Goal: Check status: Verify the current state of an ongoing process or item

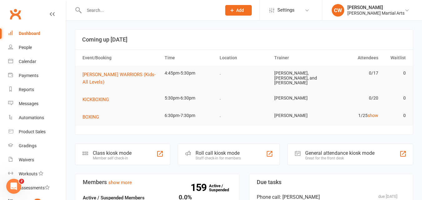
click at [141, 11] on input "text" at bounding box center [149, 10] width 135 height 9
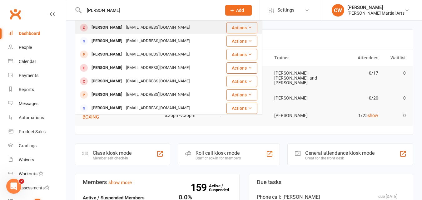
type input "[PERSON_NAME]"
click at [124, 28] on div "[PERSON_NAME]" at bounding box center [107, 27] width 35 height 9
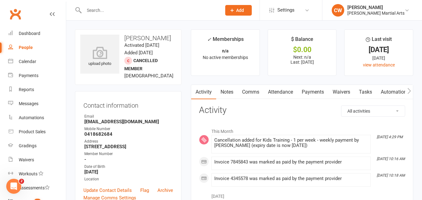
click at [317, 98] on link "Payments" at bounding box center [313, 92] width 31 height 14
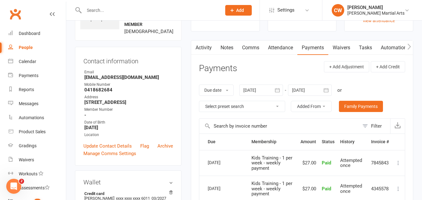
scroll to position [47, 0]
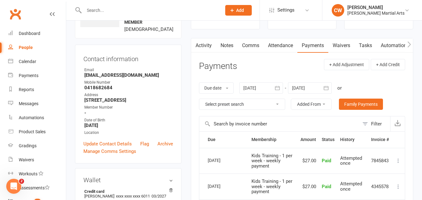
click at [276, 87] on icon "button" at bounding box center [277, 88] width 6 height 6
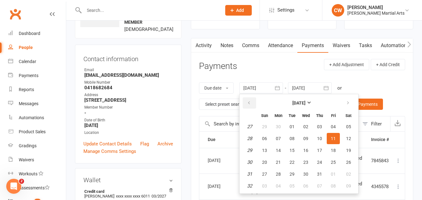
click at [248, 103] on icon "button" at bounding box center [249, 103] width 4 height 5
click at [274, 138] on button "03" at bounding box center [278, 138] width 13 height 11
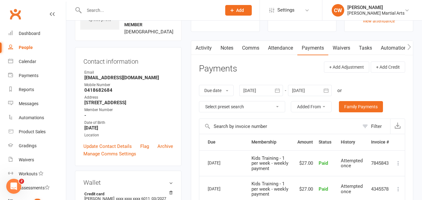
scroll to position [44, 0]
click at [274, 88] on button "button" at bounding box center [277, 90] width 11 height 11
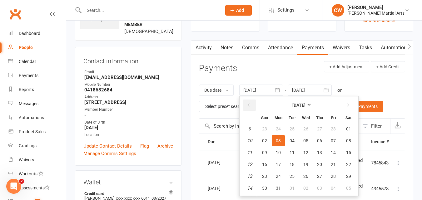
click at [254, 100] on button "button" at bounding box center [249, 105] width 13 height 11
click at [303, 128] on button "01" at bounding box center [305, 128] width 13 height 11
type input "[DATE]"
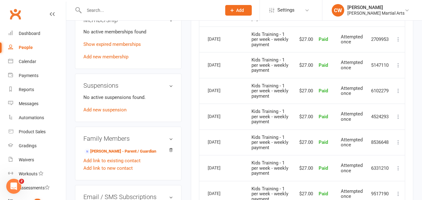
scroll to position [266, 0]
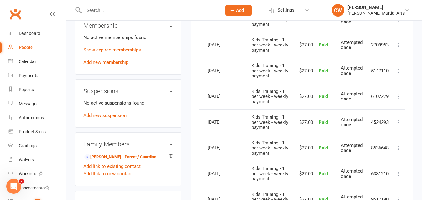
drag, startPoint x: 231, startPoint y: 99, endPoint x: 216, endPoint y: 61, distance: 41.3
click at [216, 61] on table "Due Contact Membership Amount Status History Invoice # Select this [DATE] [PERS…" at bounding box center [302, 97] width 206 height 370
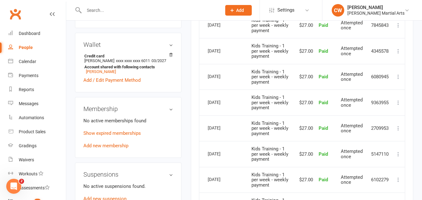
scroll to position [183, 0]
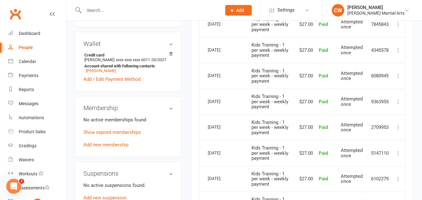
click at [406, 97] on div "Activity Notes Comms Attendance Payments Waivers Tasks Automations Gradings / P…" at bounding box center [302, 179] width 223 height 554
